Goal: Task Accomplishment & Management: Manage account settings

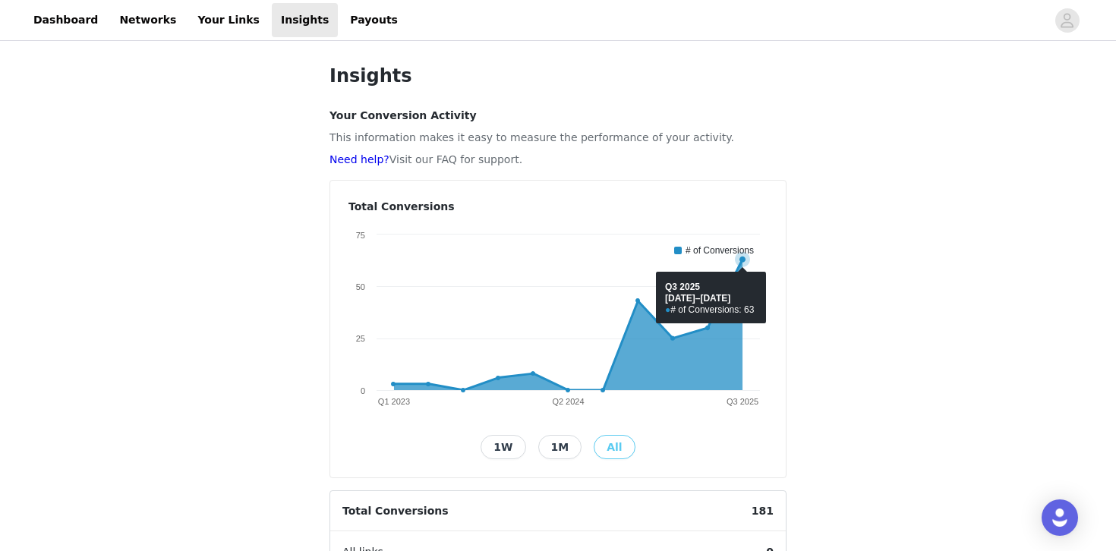
scroll to position [27, 0]
click at [923, 269] on div "Insights Your Conversion Activity This information makes it easy to measure the…" at bounding box center [558, 500] width 1116 height 912
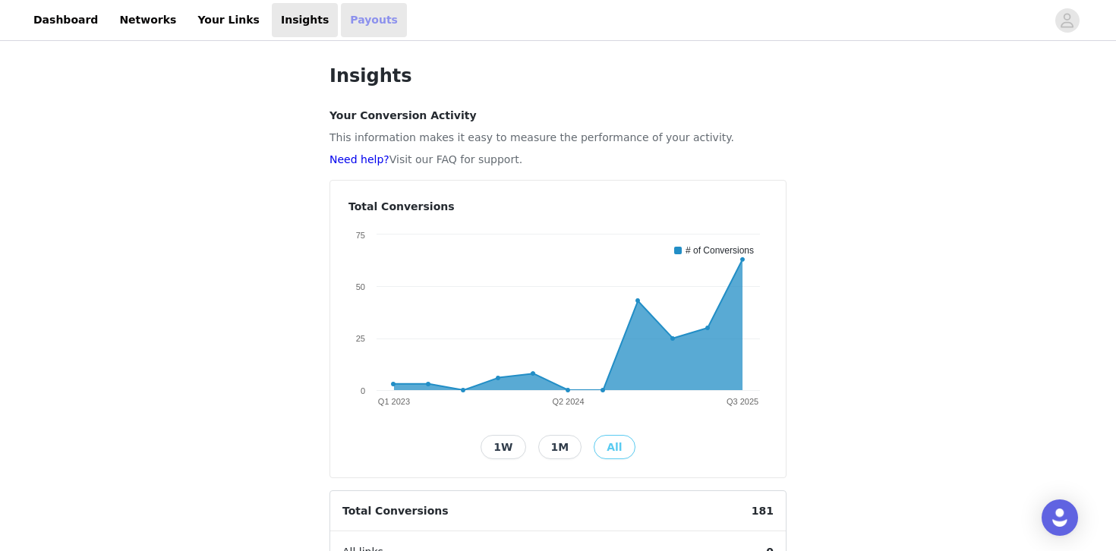
click at [358, 24] on link "Payouts" at bounding box center [374, 20] width 66 height 34
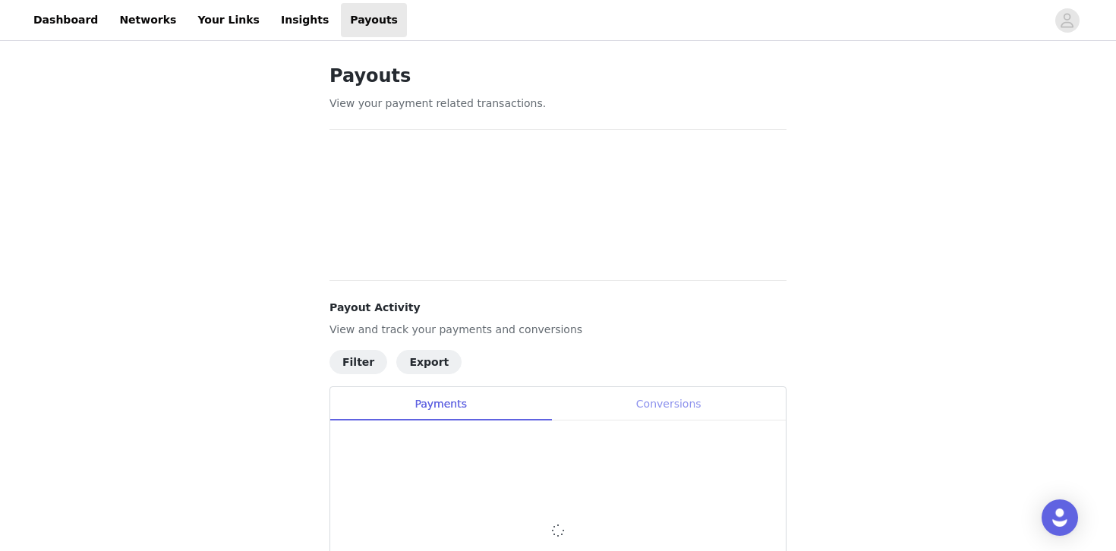
click at [672, 420] on div "Conversions" at bounding box center [668, 404] width 235 height 34
click at [989, 296] on div "Payouts View your payment related transactions. Payout Activity View and track …" at bounding box center [558, 393] width 1116 height 698
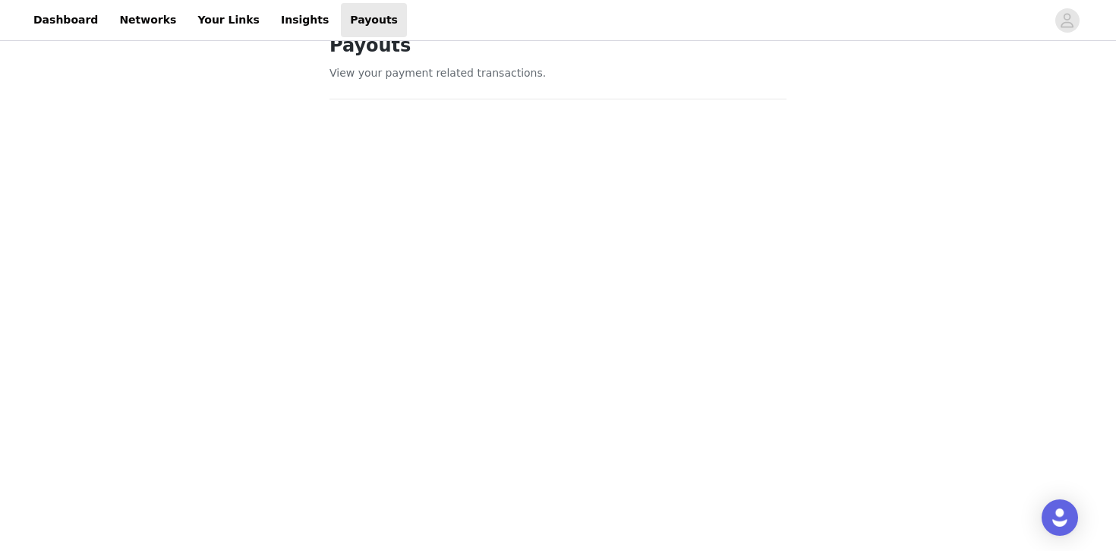
scroll to position [91, 0]
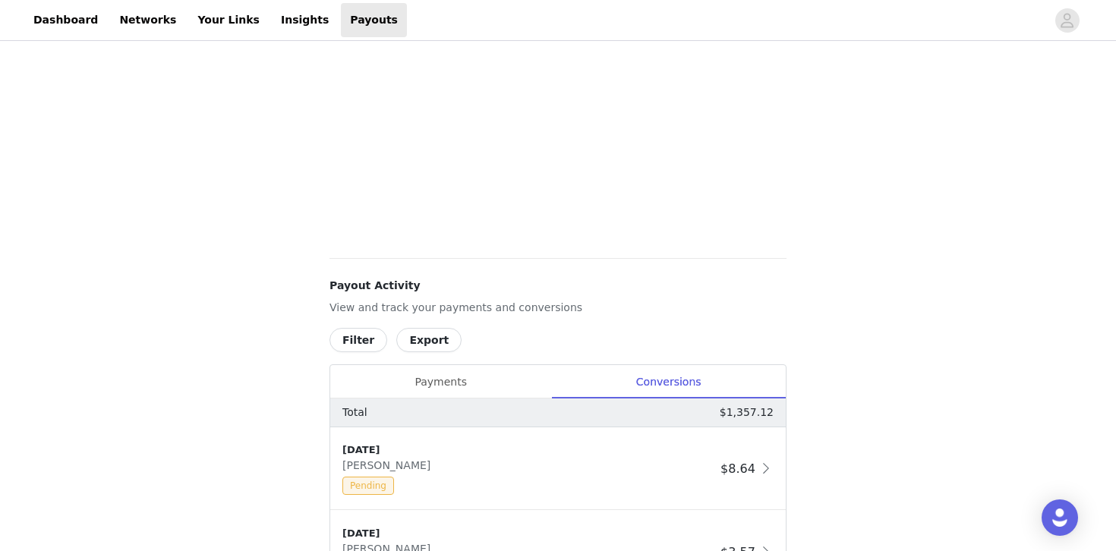
scroll to position [607, 0]
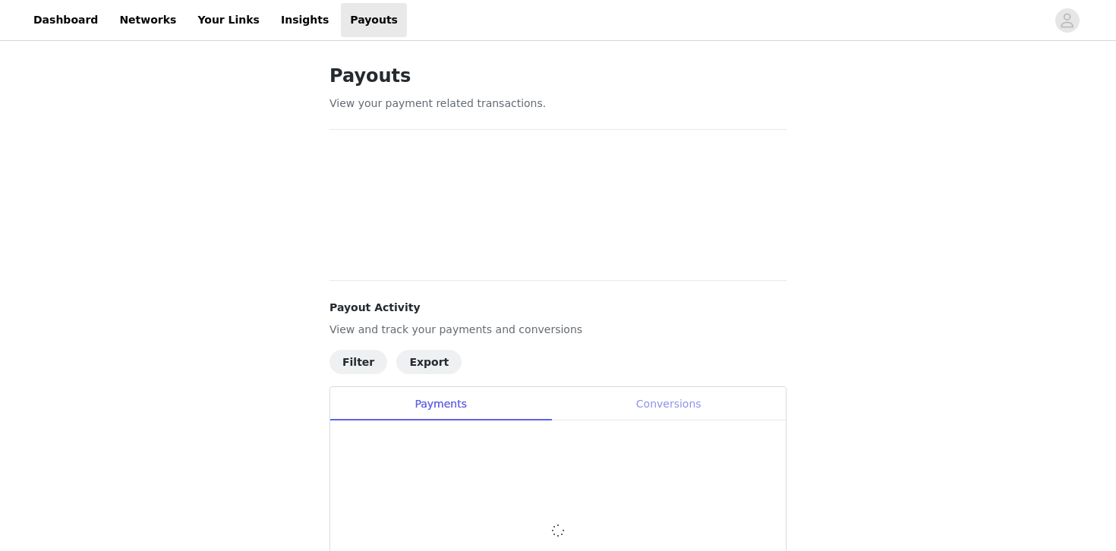
click at [676, 406] on div "Conversions" at bounding box center [668, 404] width 235 height 34
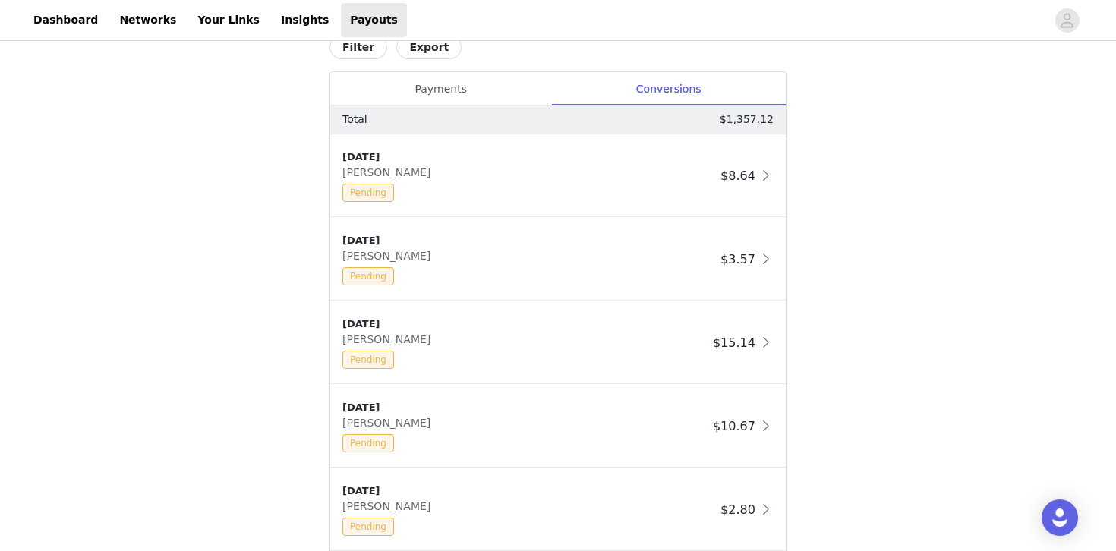
scroll to position [850, 0]
